Goal: Task Accomplishment & Management: Manage account settings

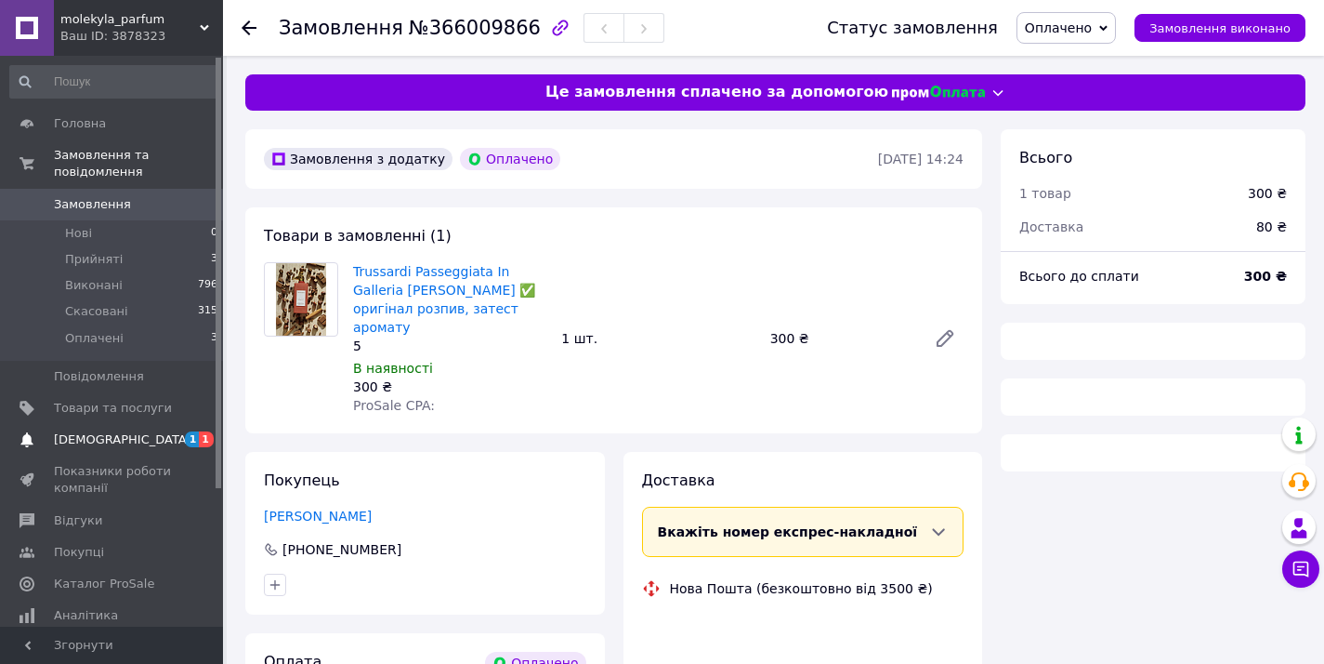
click at [93, 440] on span "[DEMOGRAPHIC_DATA]" at bounding box center [123, 439] width 138 height 17
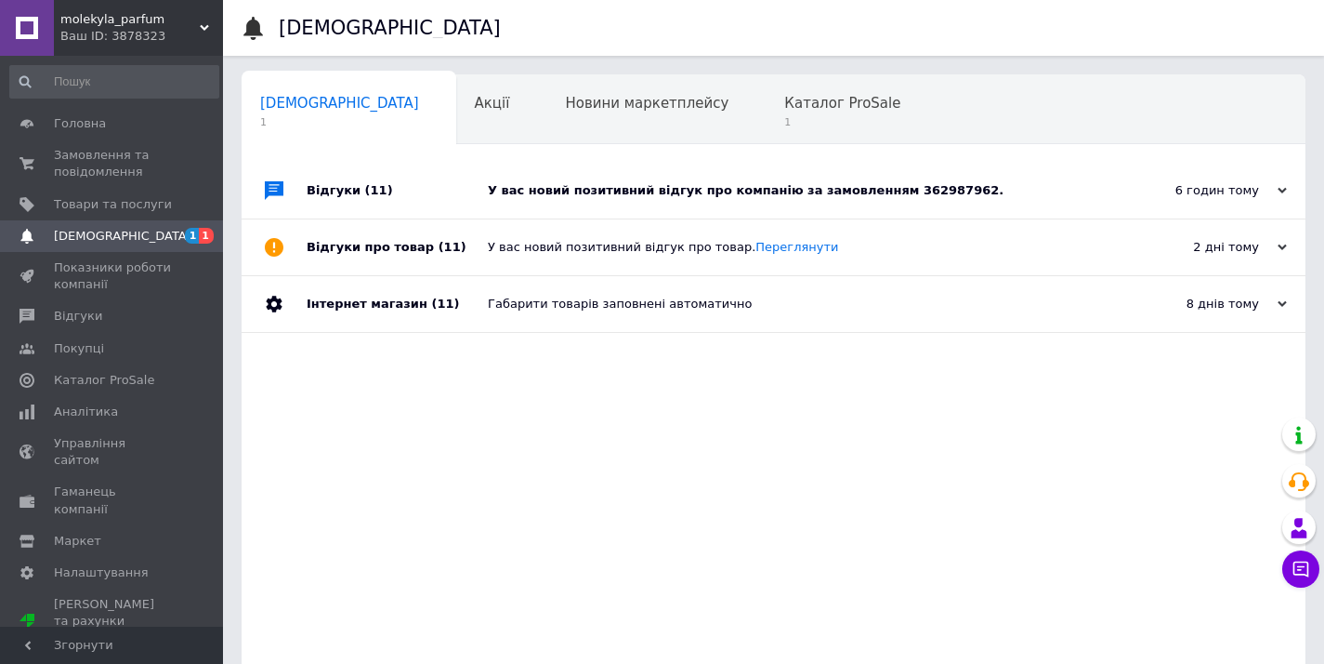
click at [692, 186] on div "У вас новий позитивний відгук про компанію за замовленням 362987962." at bounding box center [794, 190] width 613 height 17
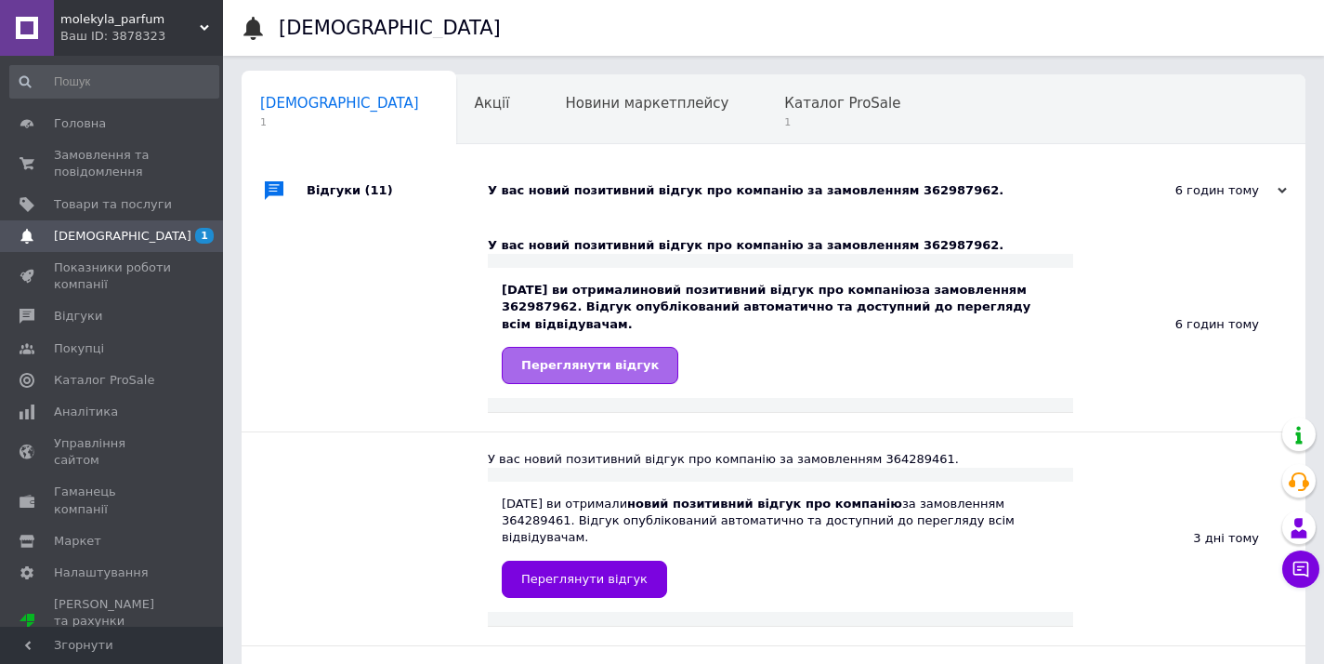
click at [586, 369] on span "Переглянути відгук" at bounding box center [590, 365] width 138 height 14
click at [94, 308] on span "Відгуки" at bounding box center [78, 316] width 48 height 17
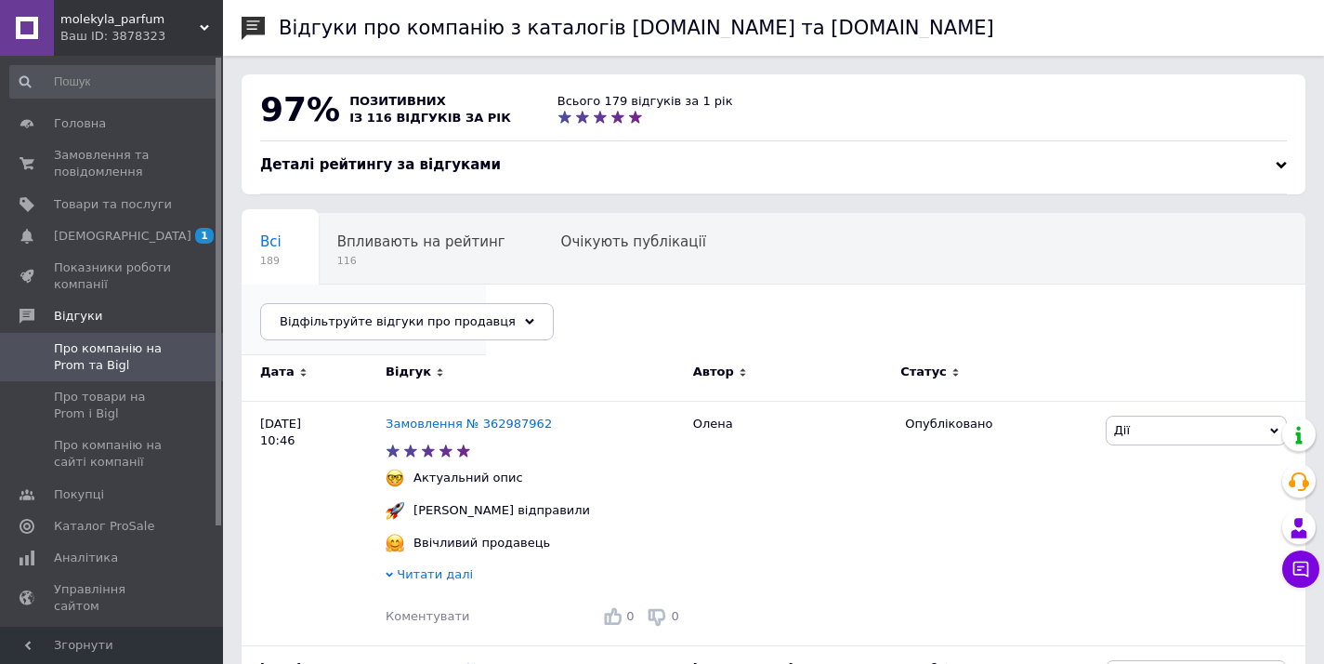
click at [486, 284] on div "Опубліковані без комен... 8" at bounding box center [364, 319] width 244 height 71
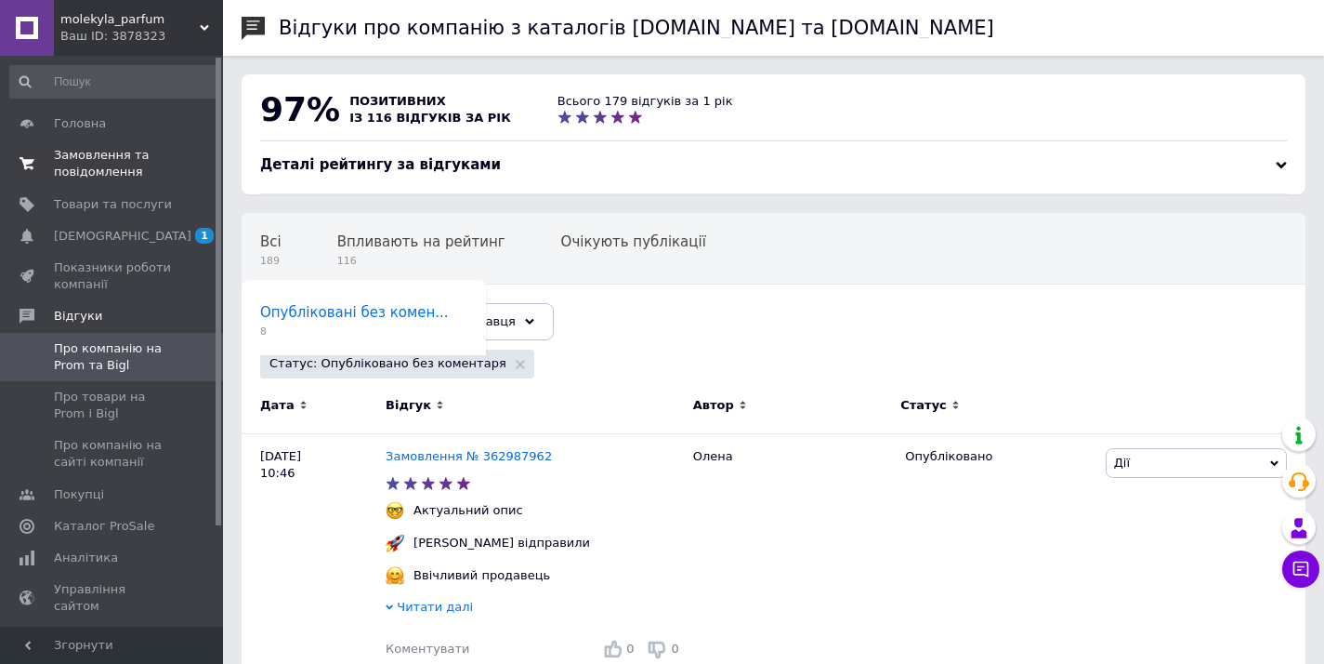
click at [100, 169] on span "Замовлення та повідомлення" at bounding box center [113, 163] width 118 height 33
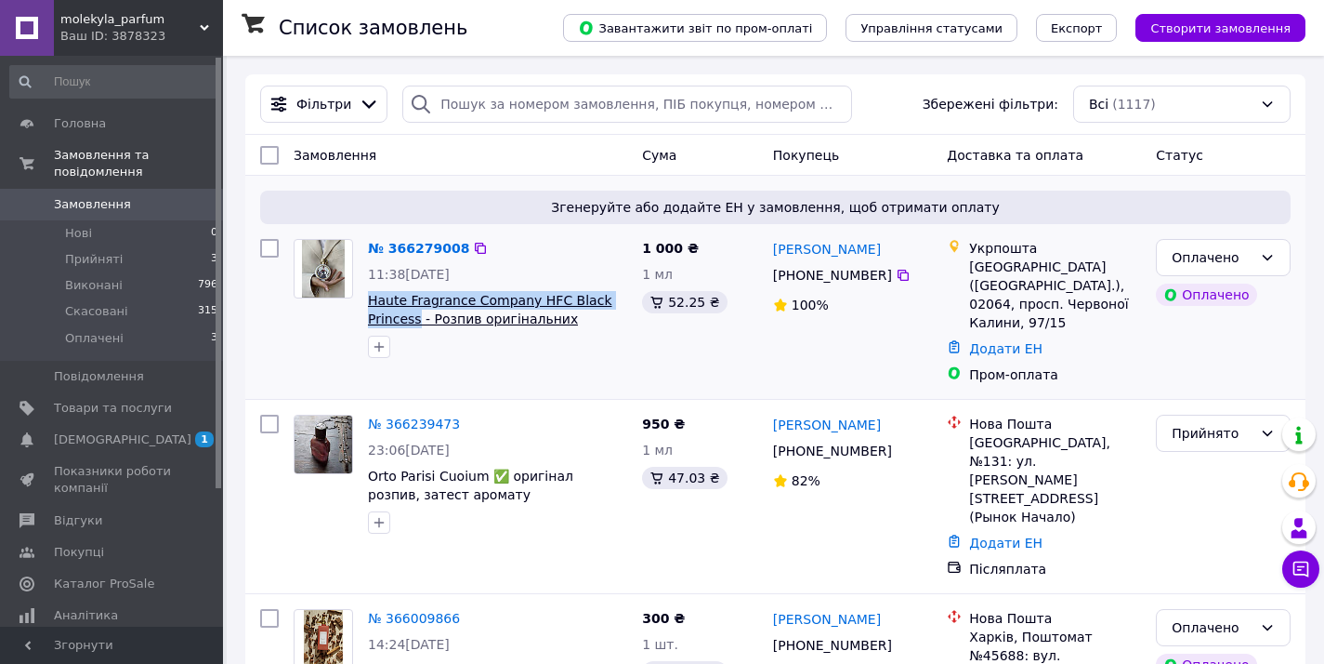
drag, startPoint x: 364, startPoint y: 302, endPoint x: 419, endPoint y: 320, distance: 57.6
click at [419, 320] on div "№ 366279008 11:38[DATE] Haute Fragrance Company HFC Black Princess - Розпив ори…" at bounding box center [498, 298] width 274 height 134
copy span "Haute Fragrance Company HFC Black Princess"
click at [152, 399] on link "Товари та послуги" at bounding box center [114, 408] width 229 height 32
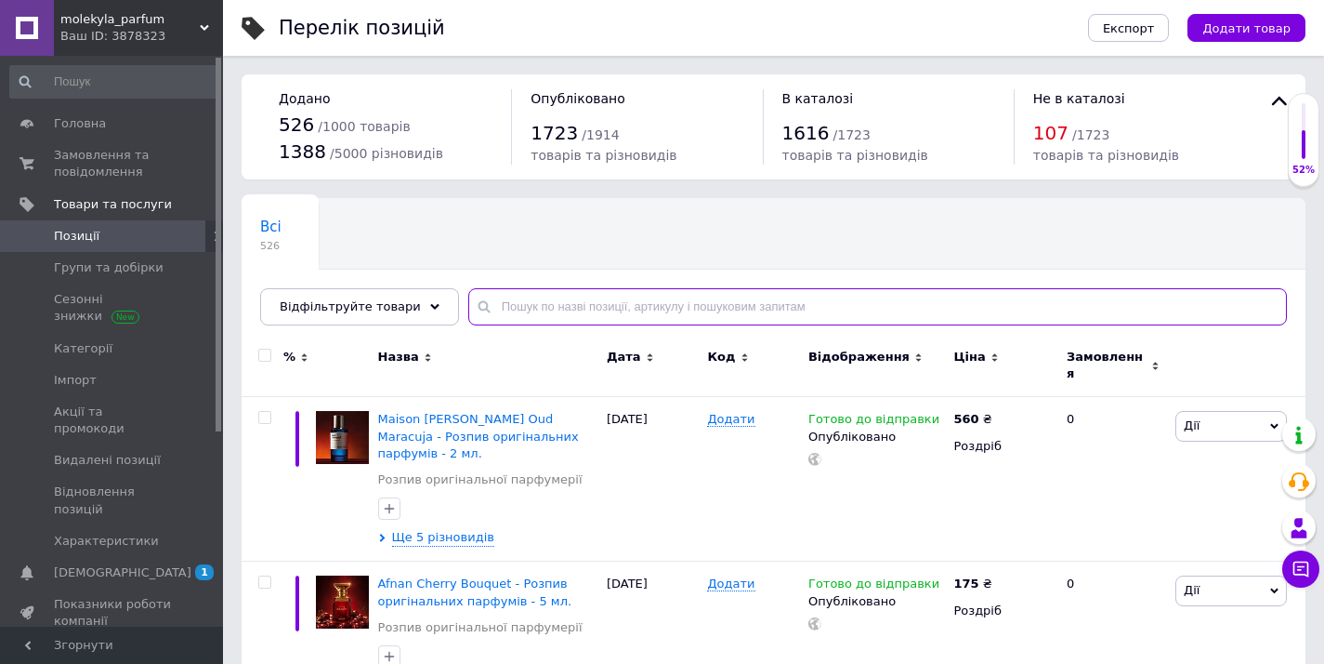
click at [521, 306] on input "text" at bounding box center [877, 306] width 819 height 37
paste input "Haute Fragrance Company HFC Black Princess"
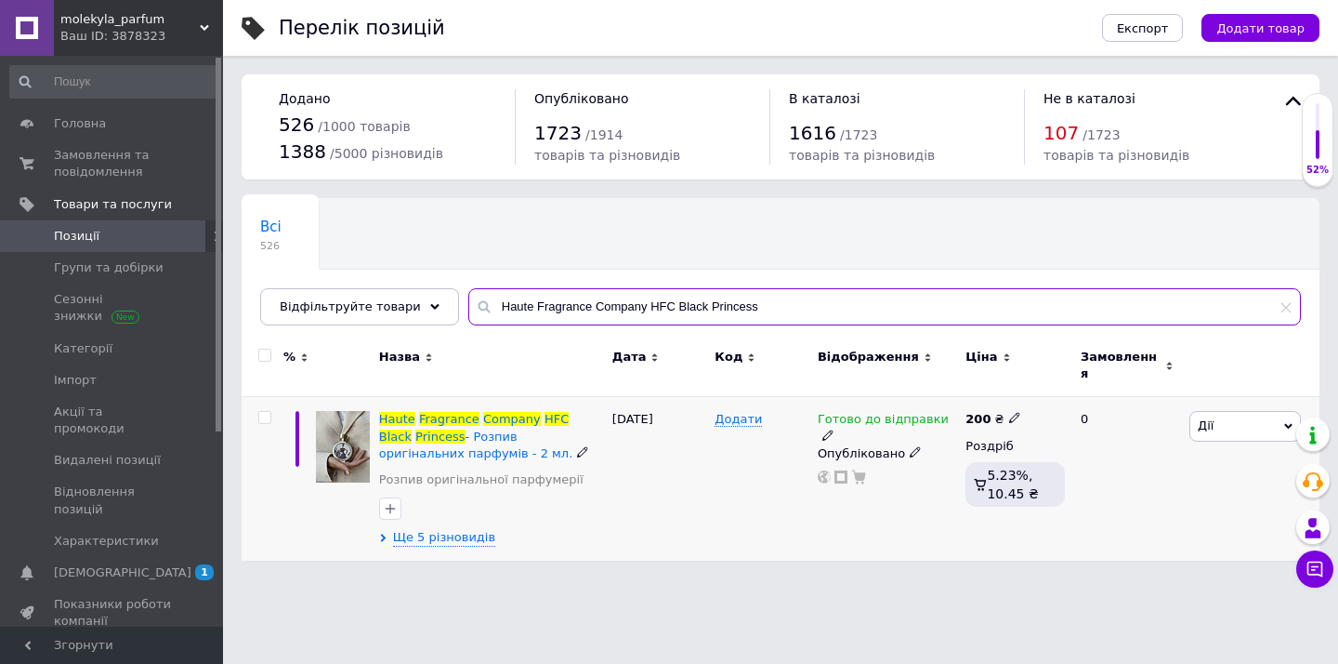
type input "Haute Fragrance Company HFC Black Princess"
click at [834, 429] on icon at bounding box center [828, 434] width 11 height 11
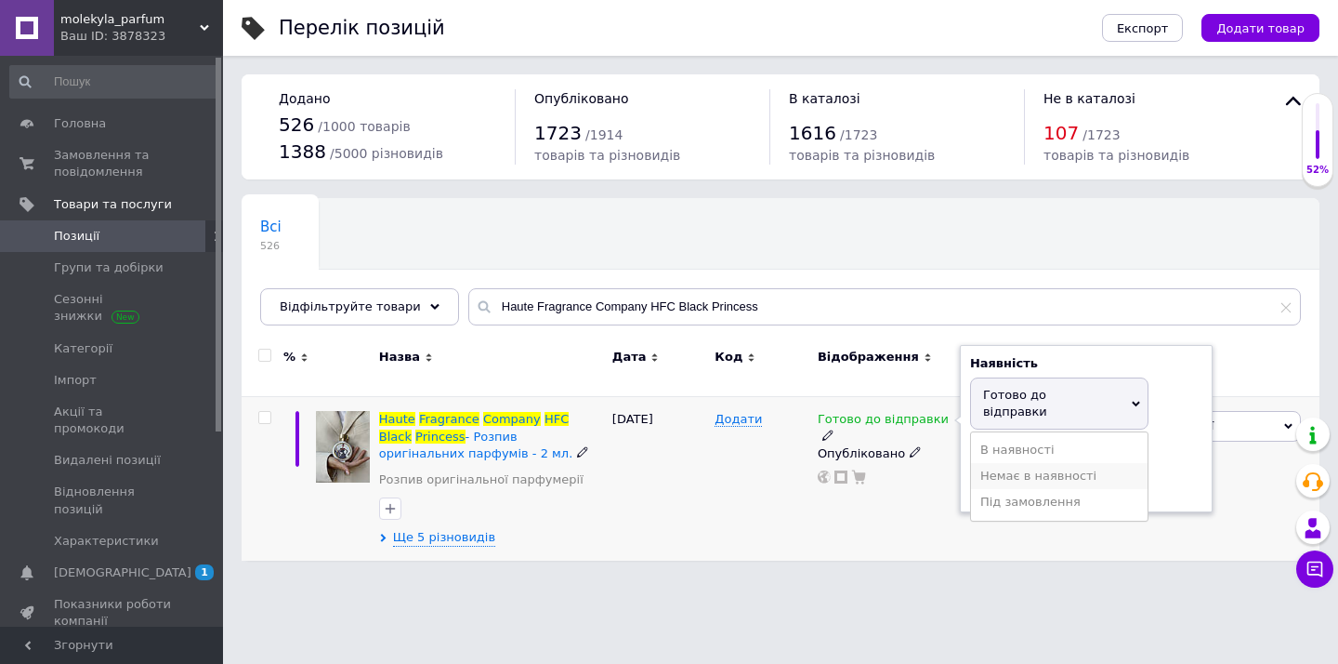
click at [1086, 463] on li "Немає в наявності" at bounding box center [1059, 476] width 177 height 26
click at [668, 472] on div "[DATE]" at bounding box center [659, 479] width 103 height 164
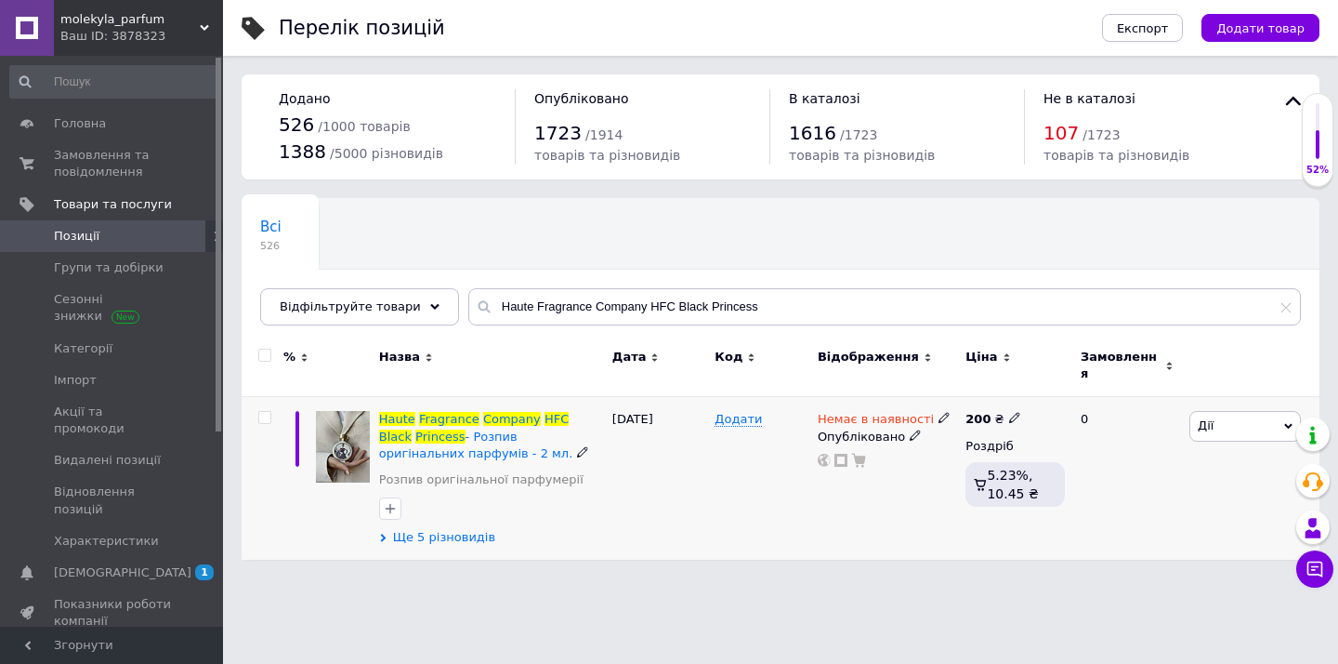
click at [441, 529] on span "Ще 5 різновидів" at bounding box center [444, 537] width 102 height 17
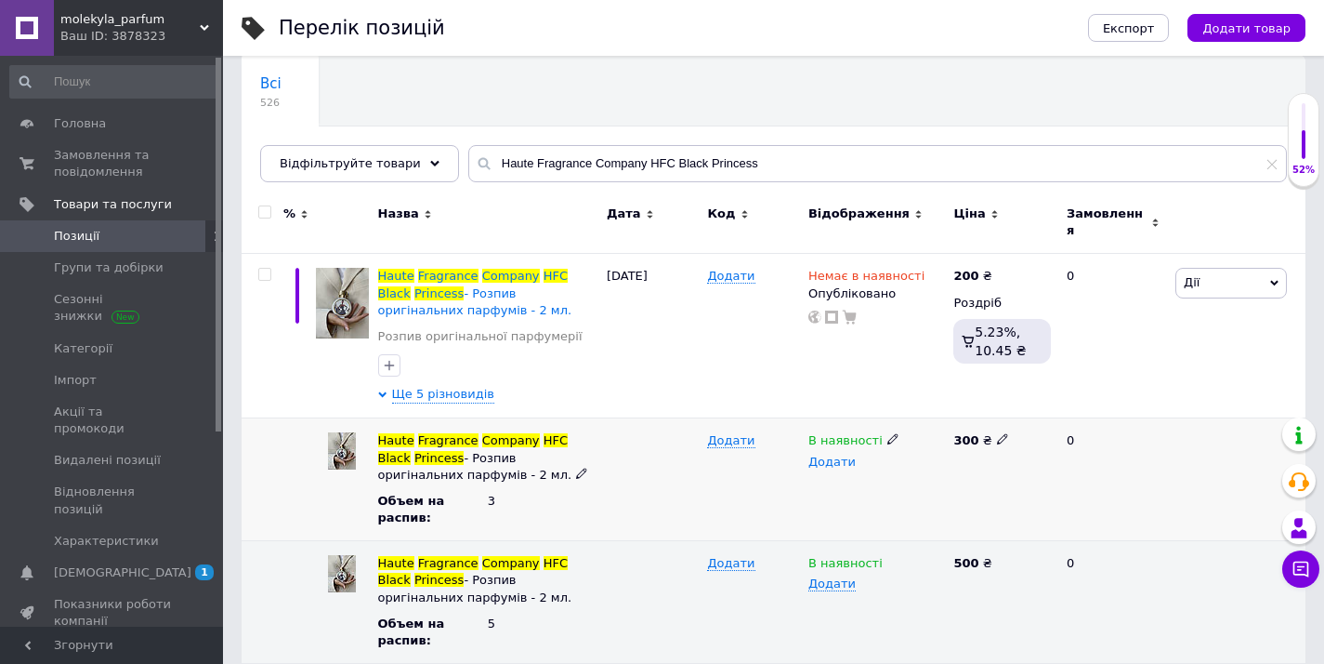
scroll to position [146, 0]
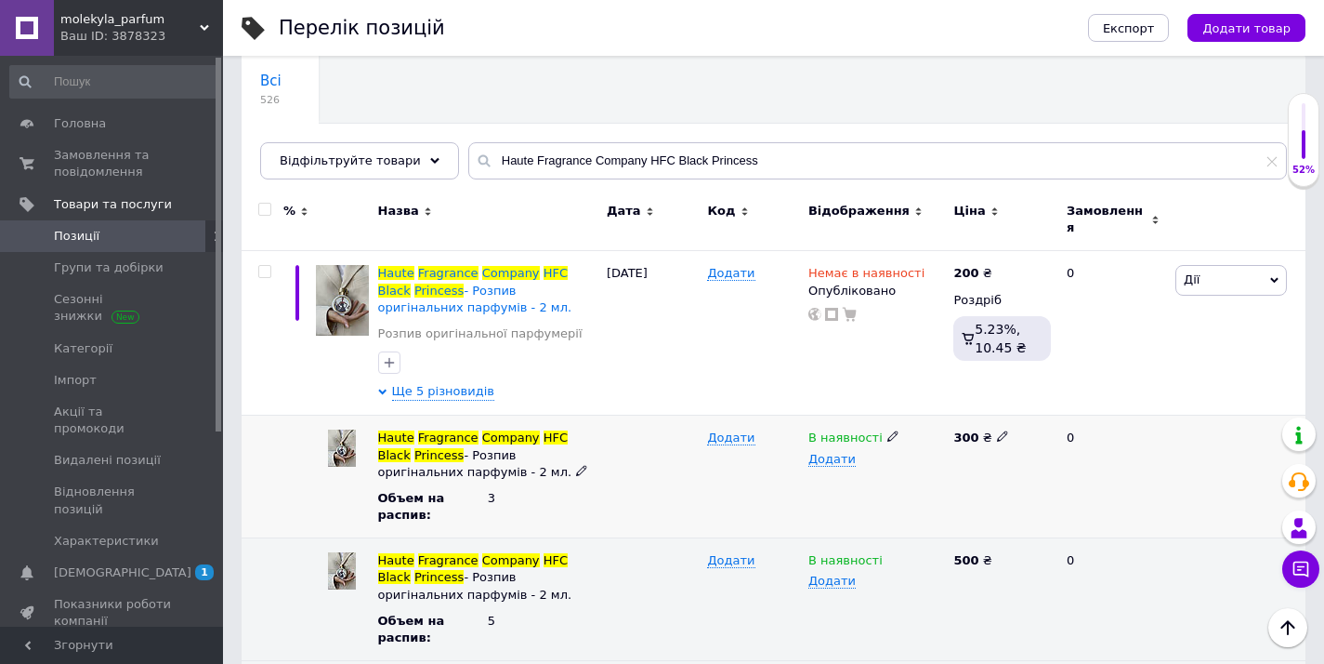
click at [888, 430] on icon at bounding box center [893, 435] width 11 height 11
click at [891, 464] on li "Немає в наявності" at bounding box center [872, 474] width 142 height 26
click at [888, 553] on icon at bounding box center [893, 558] width 11 height 11
click at [892, 583] on li "Немає в наявності" at bounding box center [872, 596] width 142 height 26
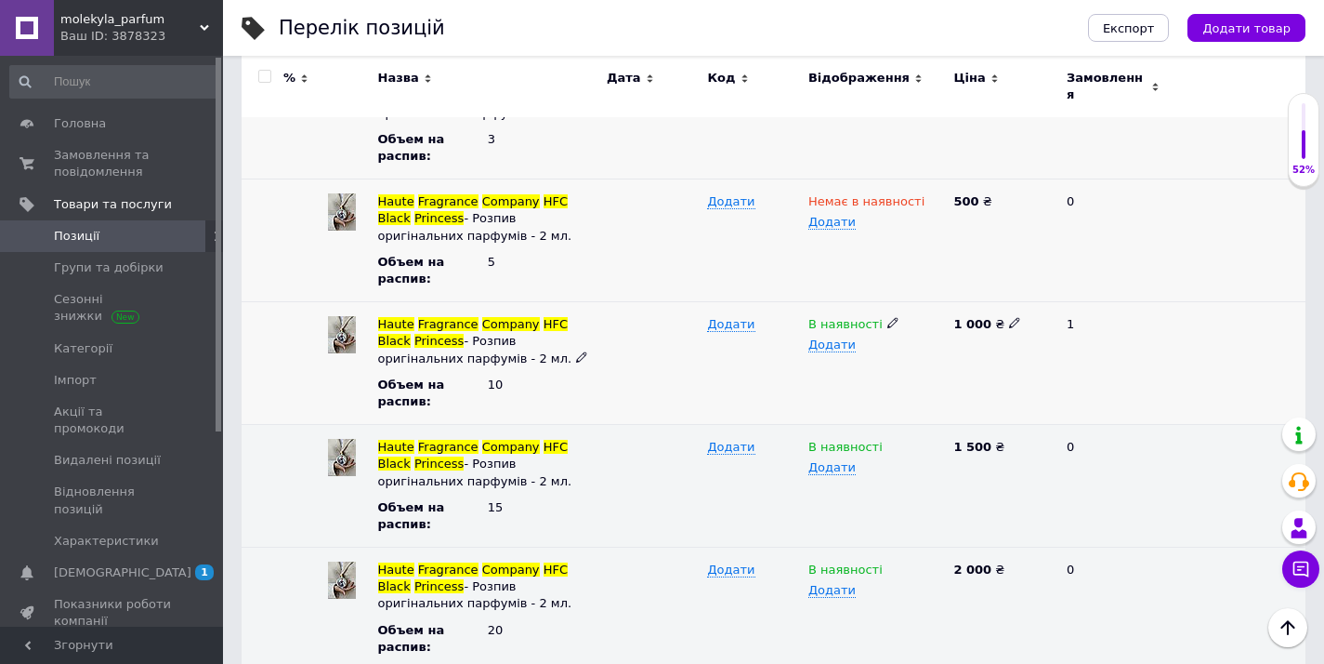
click at [888, 316] on span at bounding box center [893, 322] width 11 height 13
click at [843, 351] on li "Немає в наявності" at bounding box center [872, 360] width 142 height 26
click at [889, 440] on icon at bounding box center [893, 445] width 11 height 11
click at [875, 469] on li "Немає в наявності" at bounding box center [872, 482] width 142 height 26
click at [890, 561] on span at bounding box center [893, 567] width 11 height 13
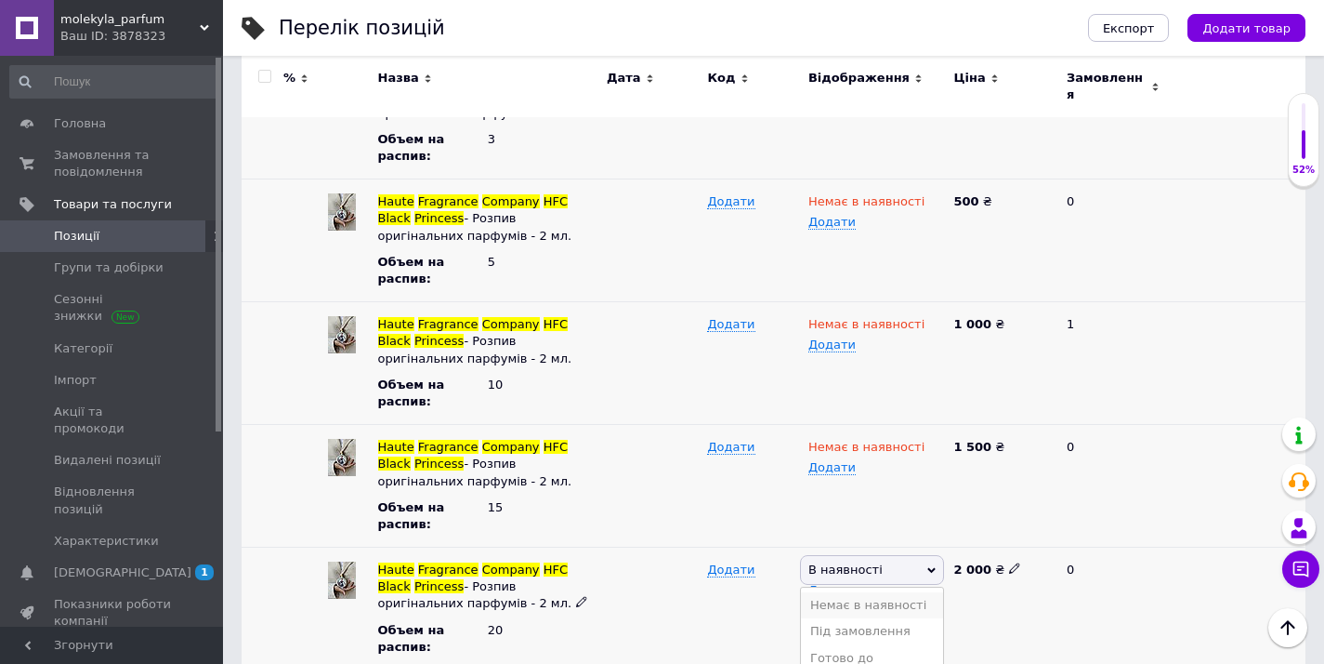
click at [894, 592] on li "Немає в наявності" at bounding box center [872, 605] width 142 height 26
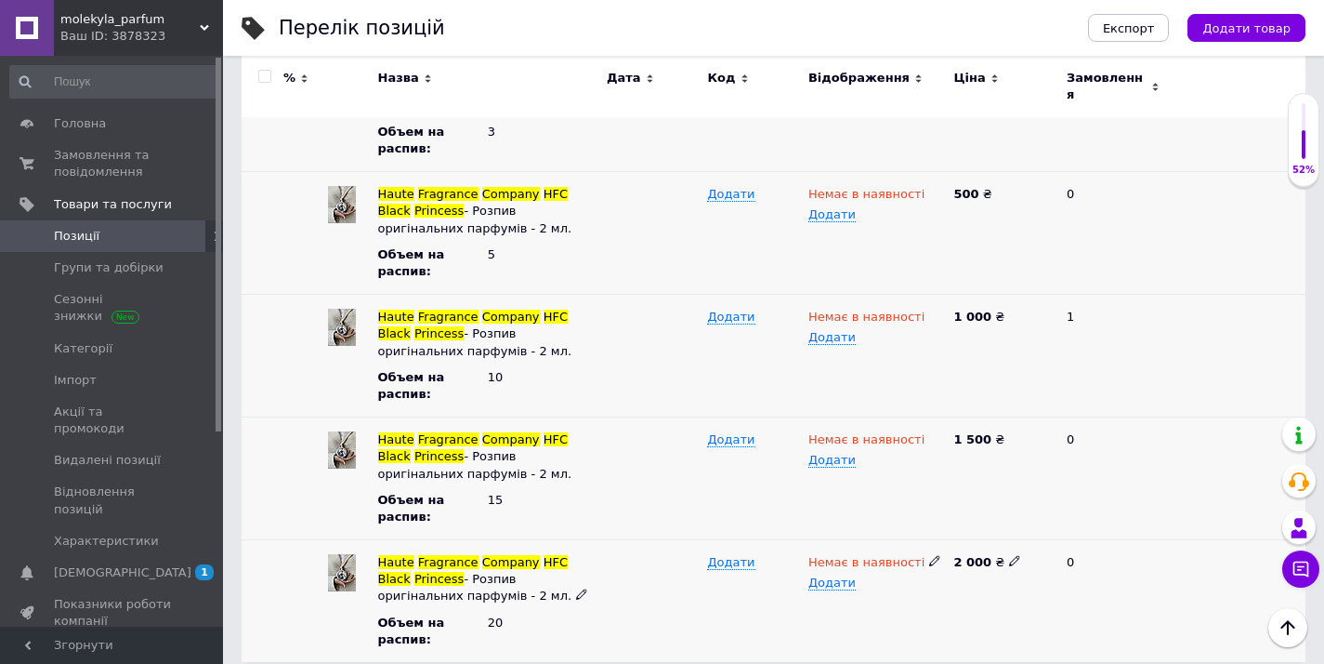
scroll to position [518, 0]
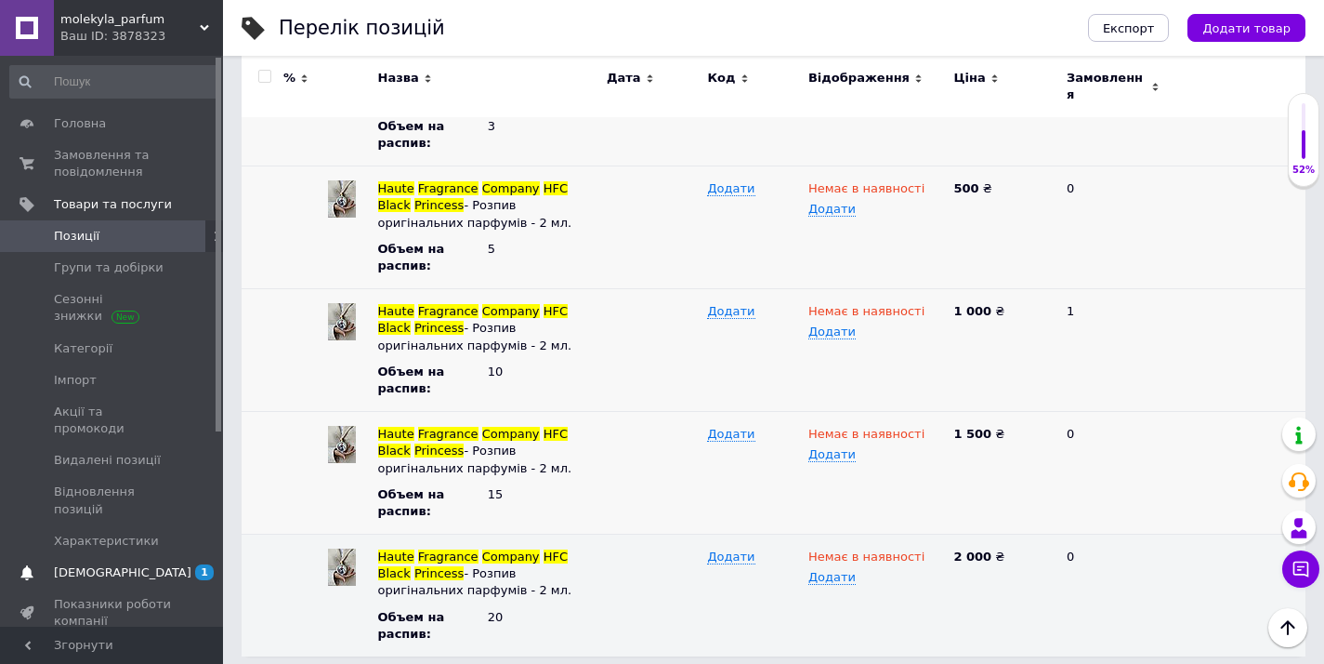
click at [153, 564] on span "[DEMOGRAPHIC_DATA]" at bounding box center [113, 572] width 118 height 17
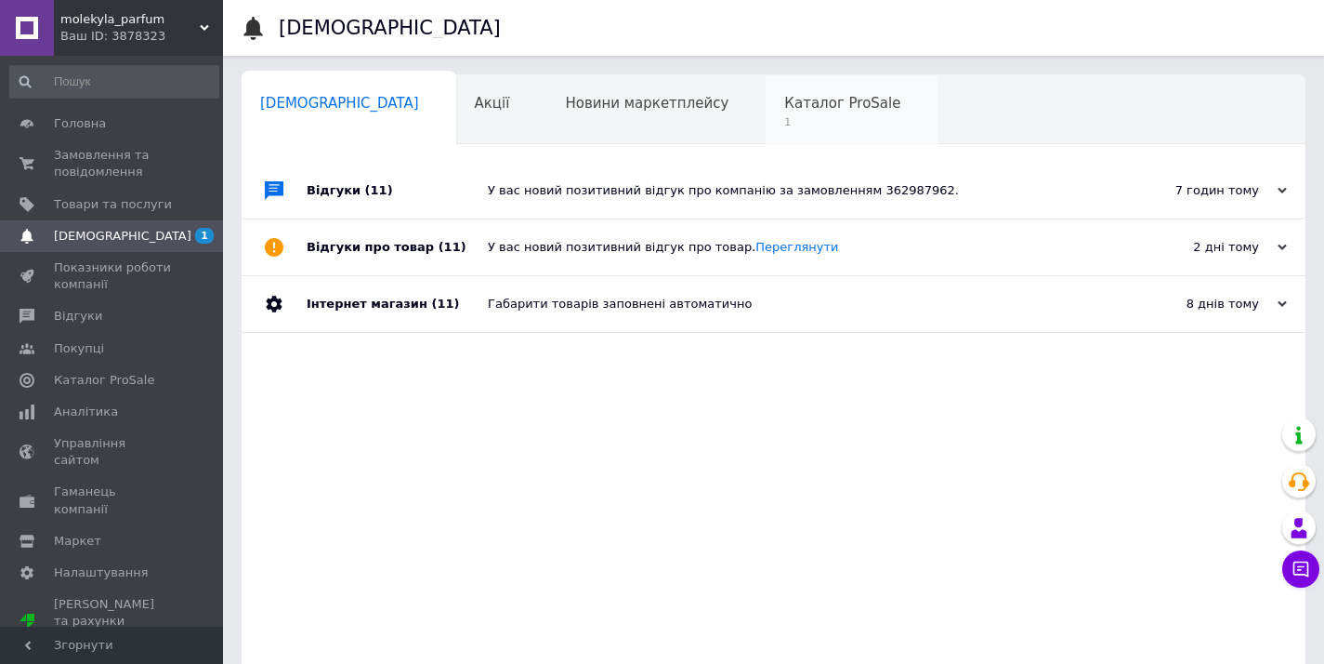
click at [766, 91] on div "Каталог ProSale 1" at bounding box center [852, 110] width 172 height 71
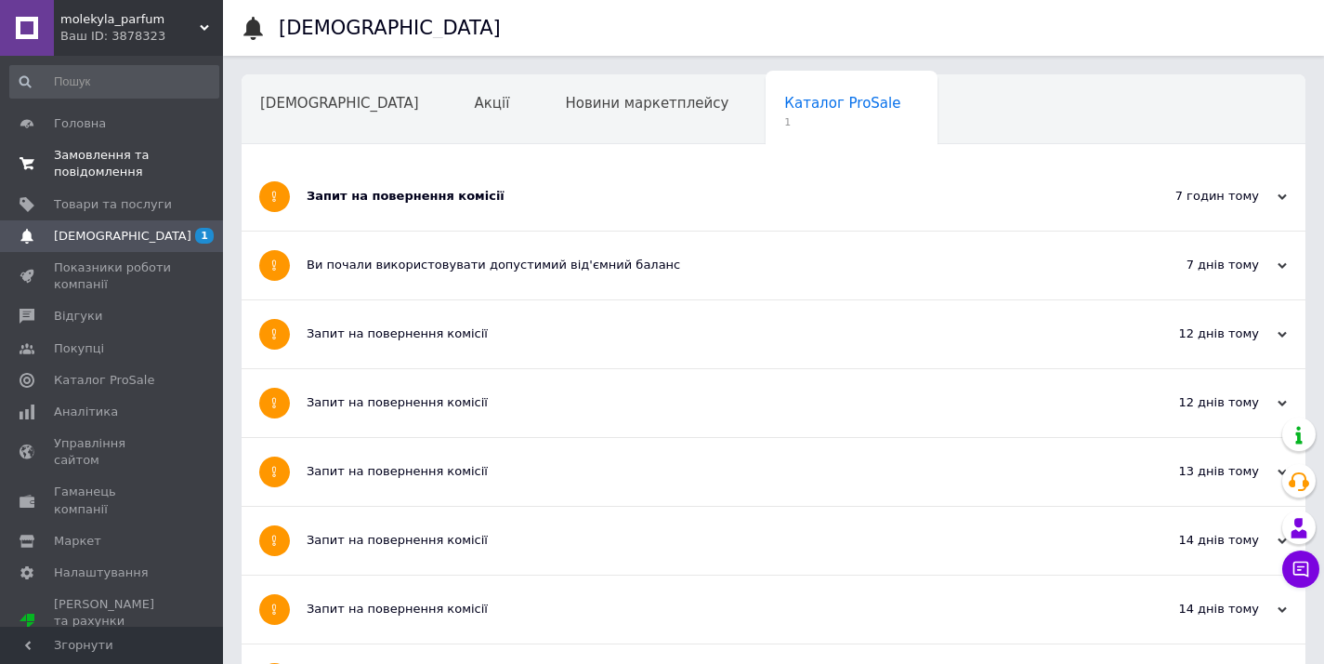
click at [122, 147] on span "Замовлення та повідомлення" at bounding box center [113, 163] width 118 height 33
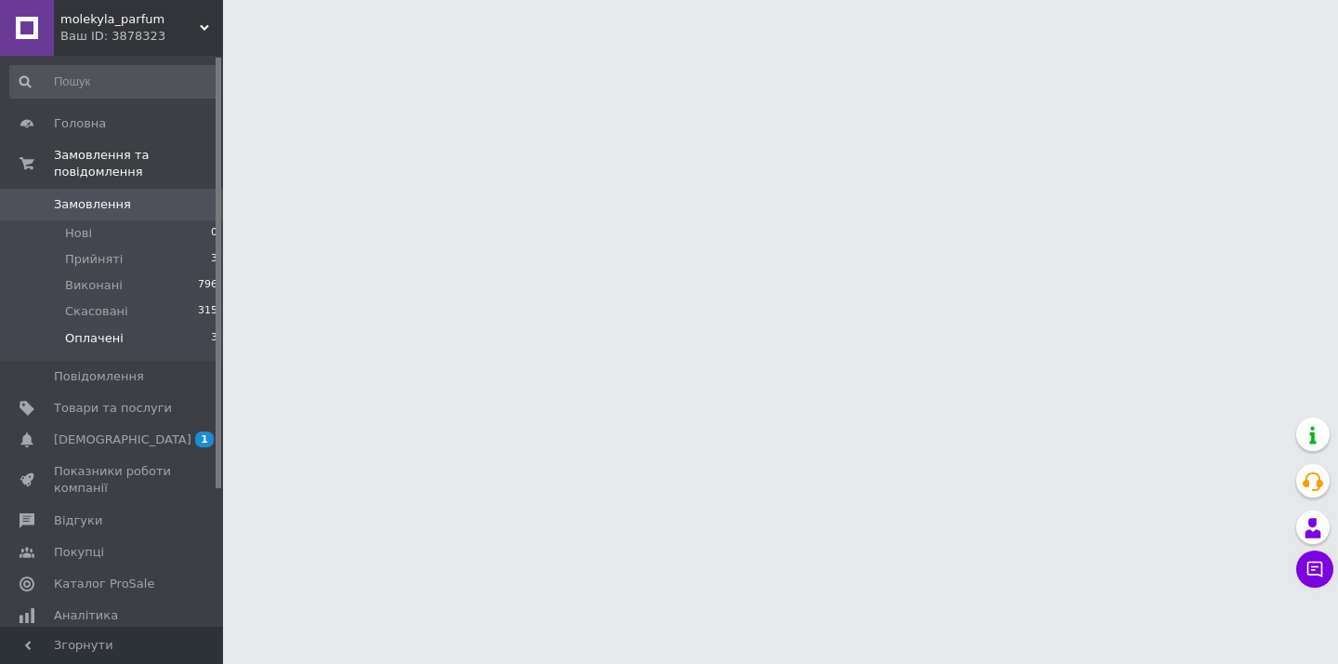
click at [119, 336] on li "Оплачені 3" at bounding box center [114, 342] width 229 height 35
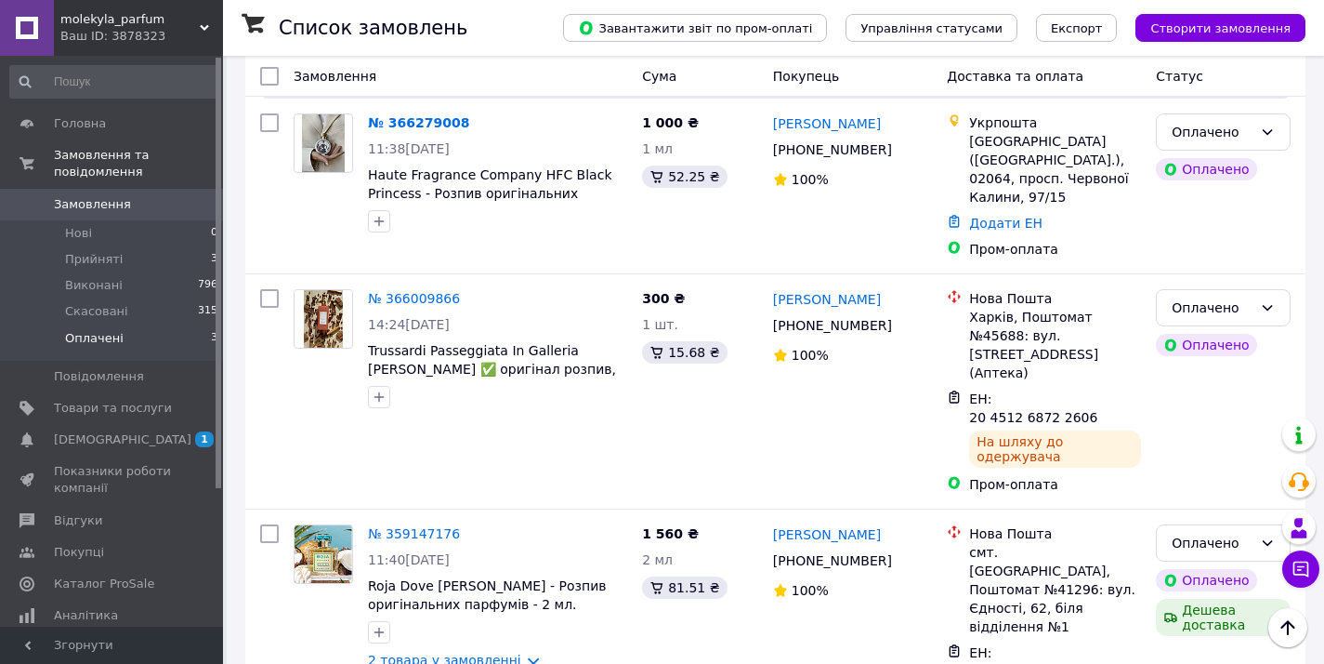
scroll to position [195, 0]
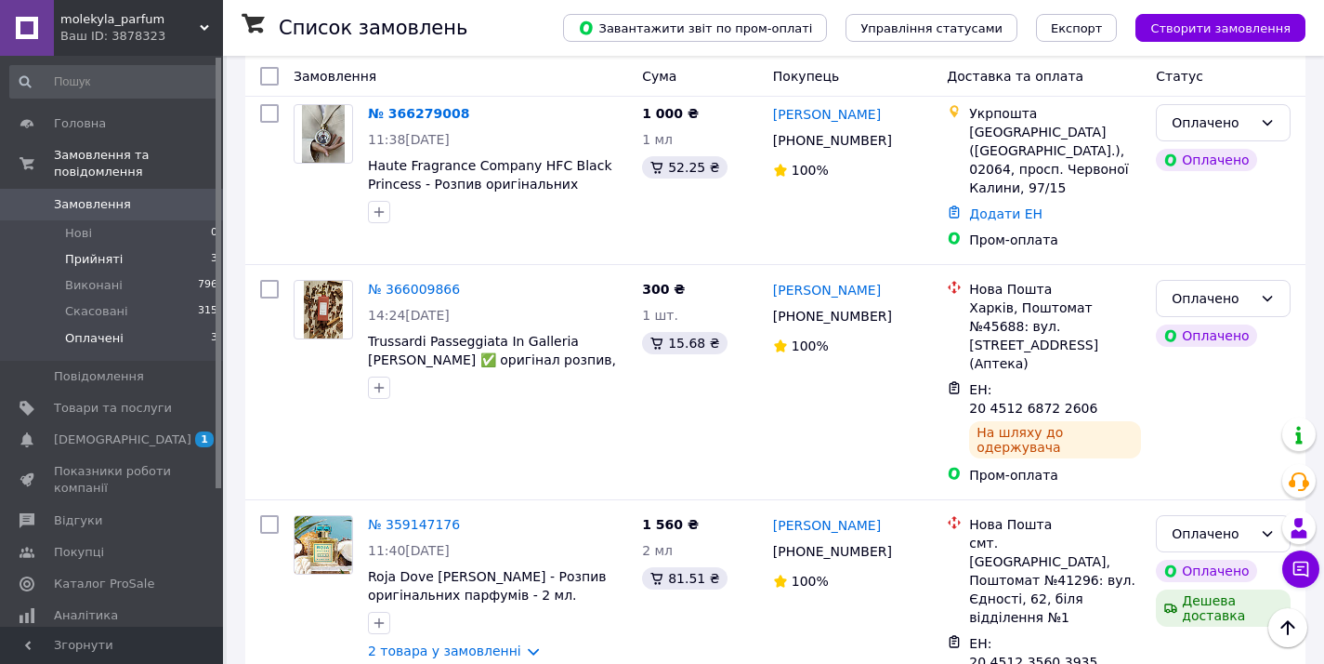
click at [137, 264] on li "Прийняті 3" at bounding box center [114, 259] width 229 height 26
